Goal: Navigation & Orientation: Find specific page/section

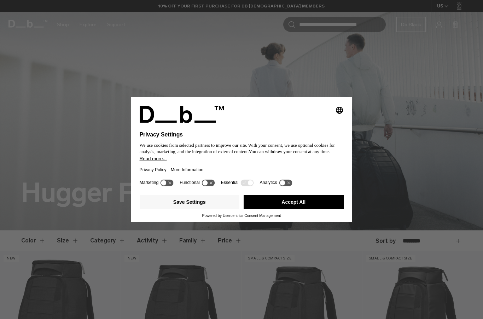
click at [320, 209] on button "Accept All" at bounding box center [294, 202] width 100 height 14
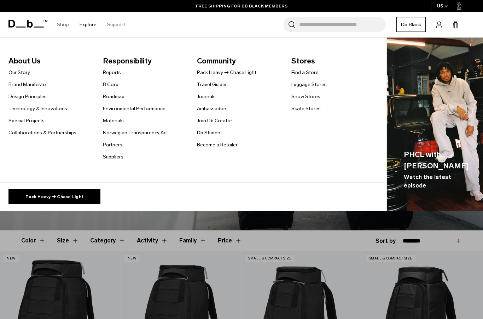
click at [17, 72] on link "Our Story" at bounding box center [19, 72] width 22 height 7
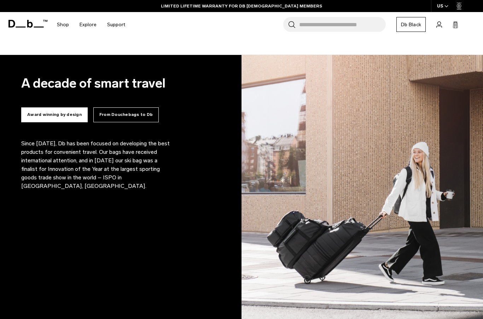
scroll to position [390, 0]
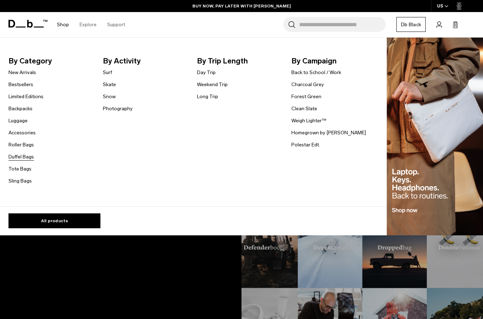
click at [19, 158] on link "Duffel Bags" at bounding box center [20, 156] width 25 height 7
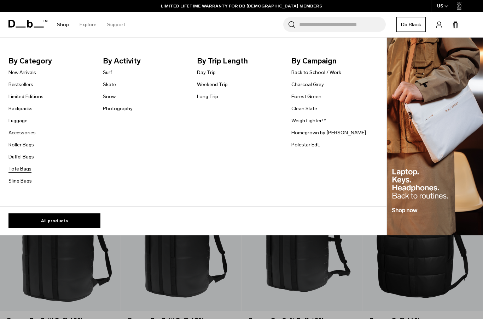
click at [13, 169] on link "Tote Bags" at bounding box center [19, 168] width 23 height 7
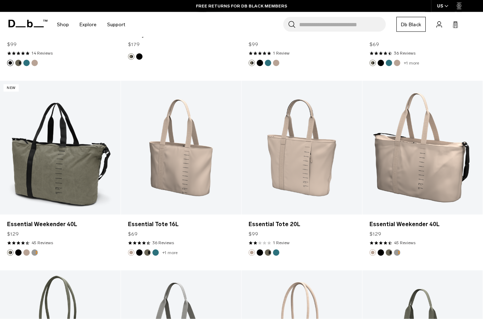
scroll to position [470, 0]
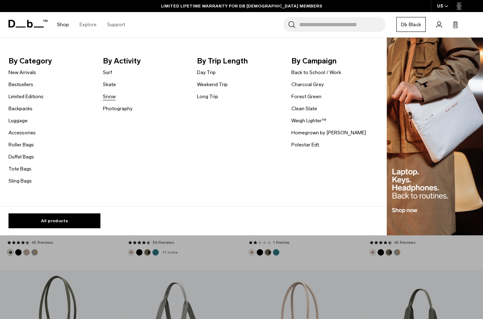
click at [107, 98] on link "Snow" at bounding box center [109, 96] width 13 height 7
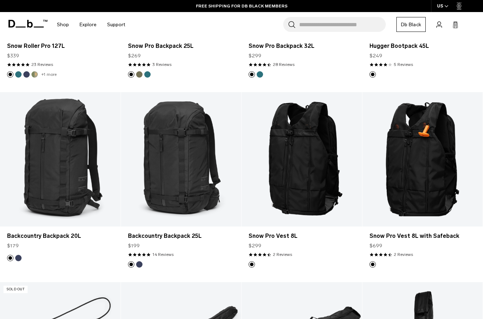
scroll to position [205, 0]
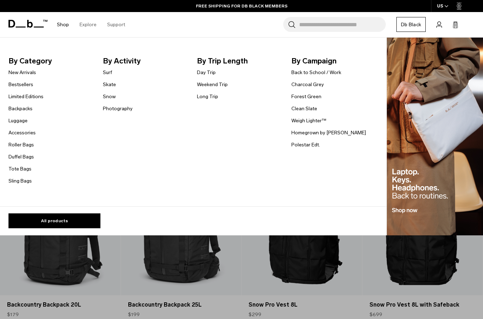
click at [289, 71] on ul "By Category New Arrivals Bestsellers Limited Editions Backpacks Luggage Accesso…" at bounding box center [191, 120] width 366 height 130
click at [329, 70] on link "Back to School / Work" at bounding box center [317, 72] width 50 height 7
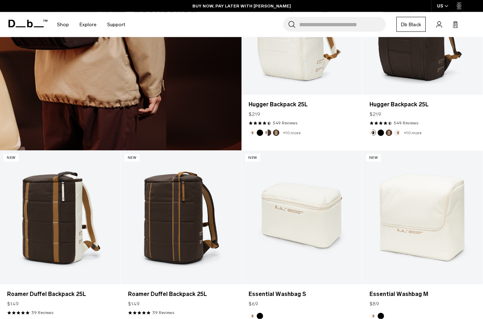
scroll to position [1299, 0]
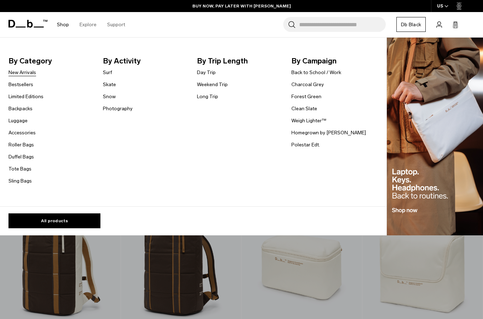
click at [21, 71] on link "New Arrivals" at bounding box center [22, 72] width 28 height 7
